Goal: Find specific page/section: Find specific page/section

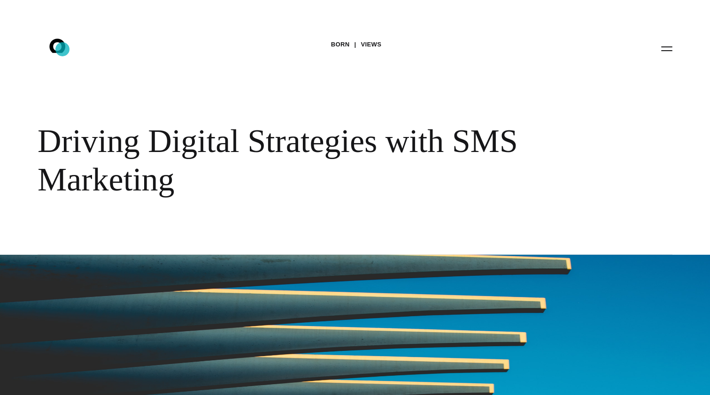
click at [62, 49] on icon at bounding box center [57, 46] width 16 height 14
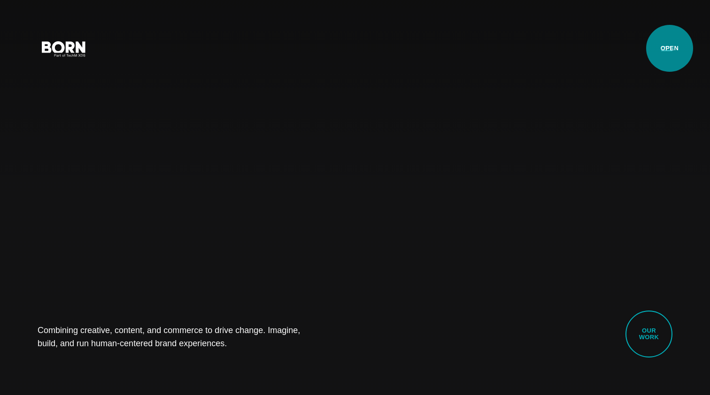
click at [670, 48] on button "Primary Menu" at bounding box center [667, 49] width 23 height 20
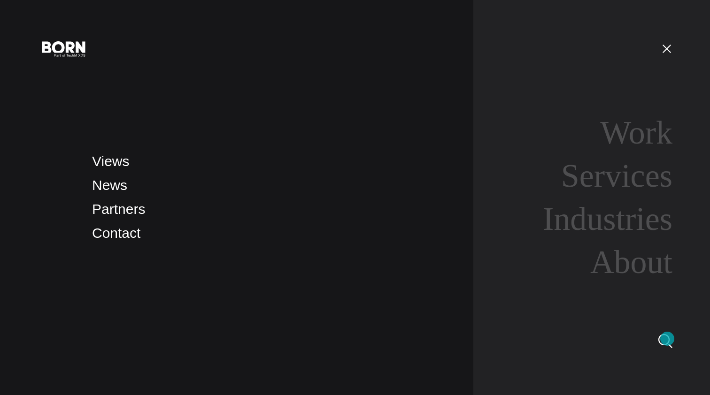
click at [667, 339] on img at bounding box center [665, 341] width 14 height 14
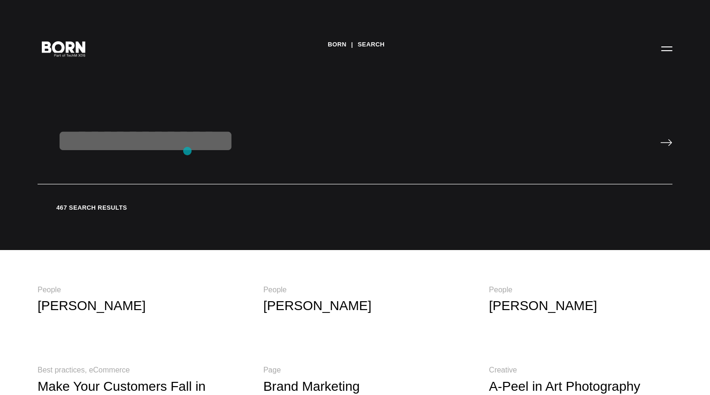
click at [187, 151] on input "text" at bounding box center [355, 153] width 635 height 62
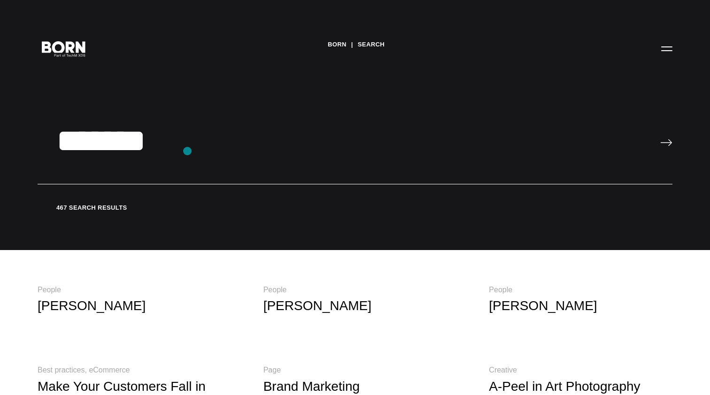
type input "*******"
click at [666, 143] on input "image" at bounding box center [666, 143] width 12 height 8
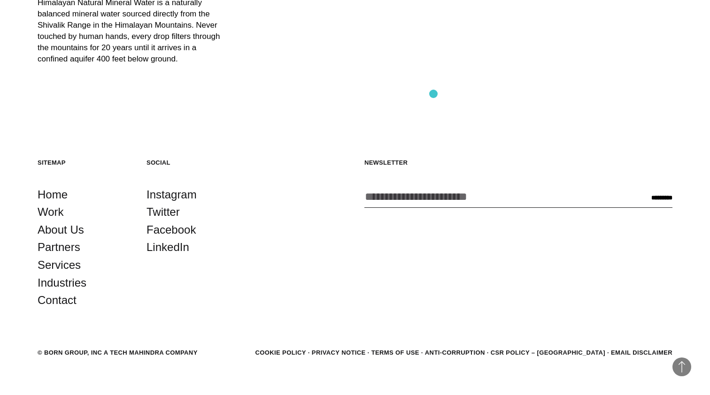
scroll to position [729, 0]
